Goal: Task Accomplishment & Management: Use online tool/utility

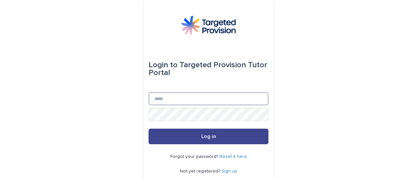
type input "**********"
click at [173, 137] on button "Log in" at bounding box center [209, 137] width 120 height 16
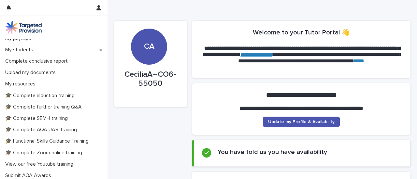
scroll to position [122, 0]
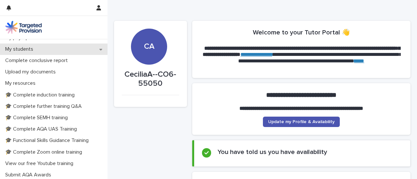
click at [59, 45] on div "My students" at bounding box center [53, 49] width 107 height 11
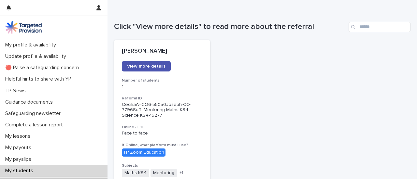
scroll to position [57, 0]
click at [154, 65] on span "View more details" at bounding box center [146, 66] width 38 height 5
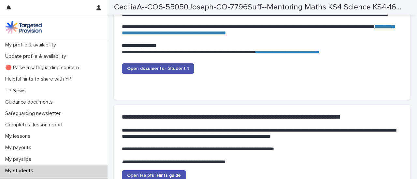
scroll to position [694, 0]
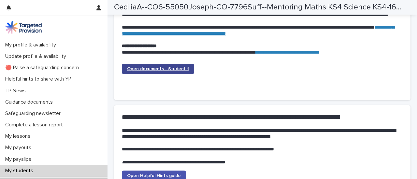
click at [177, 71] on link "Open documents - Student 1" at bounding box center [158, 69] width 72 height 10
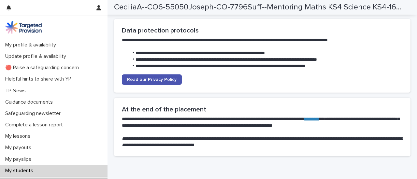
scroll to position [1749, 0]
